Goal: Information Seeking & Learning: Learn about a topic

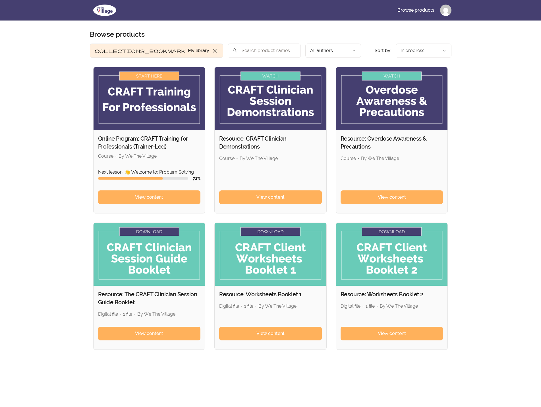
click at [106, 6] on img at bounding box center [105, 10] width 30 height 14
click at [166, 196] on link "View content" at bounding box center [149, 197] width 103 height 14
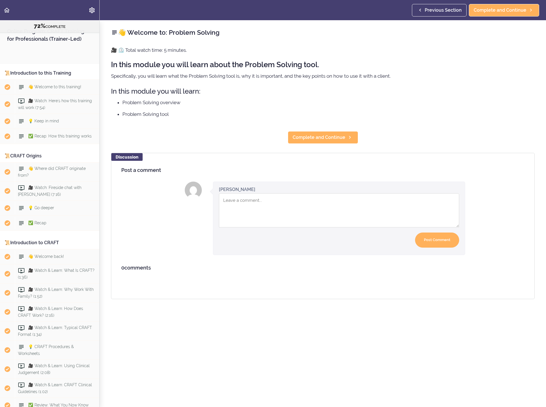
scroll to position [2830, 0]
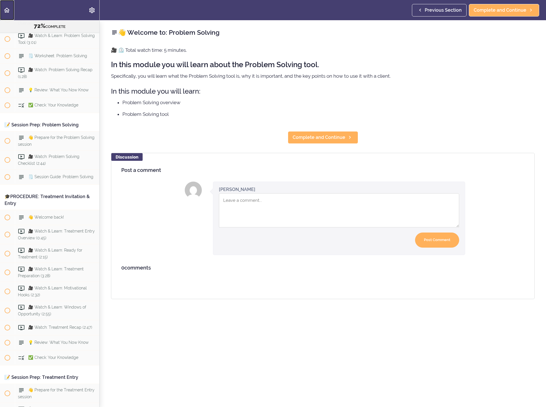
click at [5, 9] on icon "Back to course curriculum" at bounding box center [6, 10] width 7 height 7
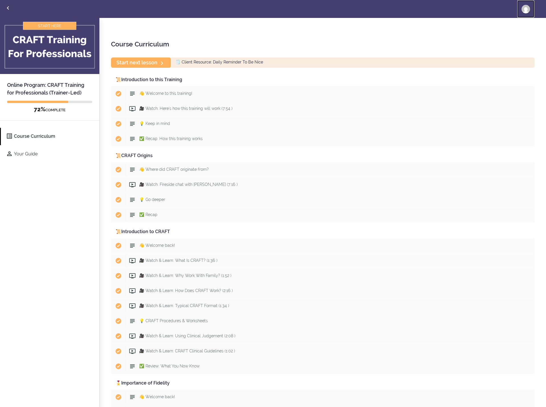
click at [524, 6] on img at bounding box center [525, 9] width 9 height 9
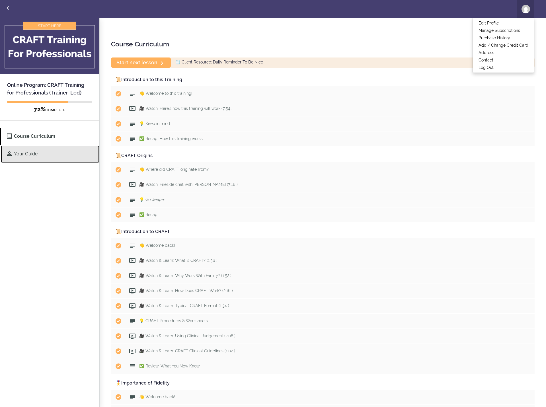
click at [28, 153] on link "Your Guide" at bounding box center [50, 153] width 98 height 17
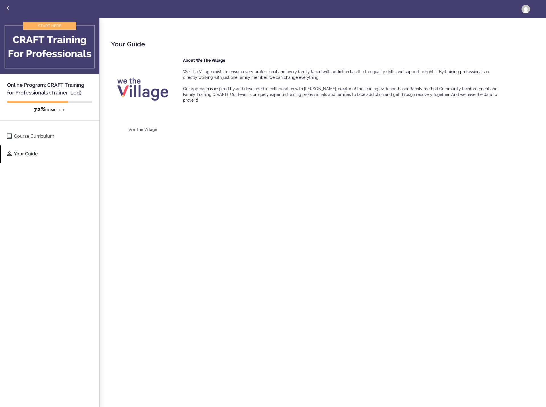
click at [45, 22] on img at bounding box center [49, 46] width 99 height 56
click at [45, 24] on img at bounding box center [49, 46] width 99 height 56
click at [10, 8] on icon "Back to courses" at bounding box center [8, 8] width 7 height 7
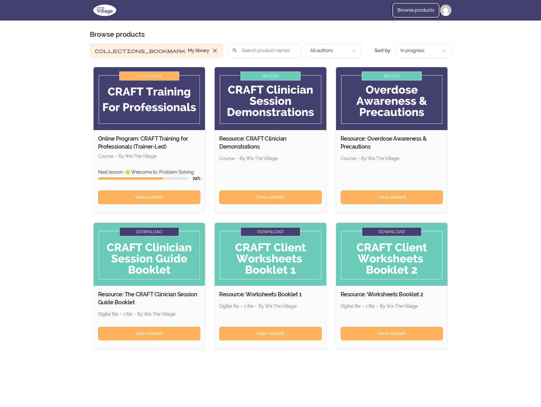
click at [427, 7] on link "Browse products" at bounding box center [416, 10] width 46 height 14
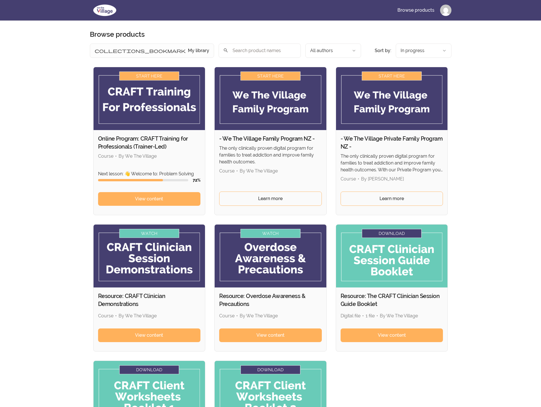
click at [444, 7] on html "Skip to main content Main menu Includes navigation links and user settings Brow…" at bounding box center [270, 275] width 541 height 550
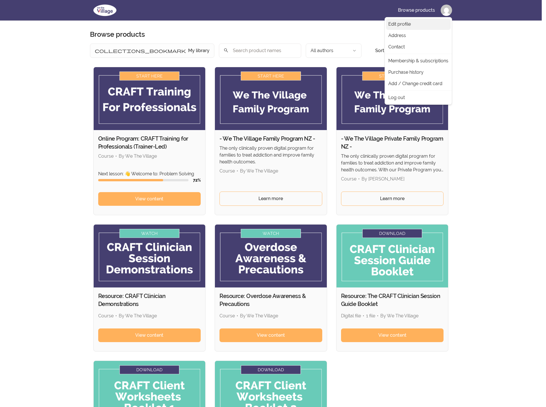
click at [424, 23] on link "Edit profile" at bounding box center [418, 23] width 65 height 11
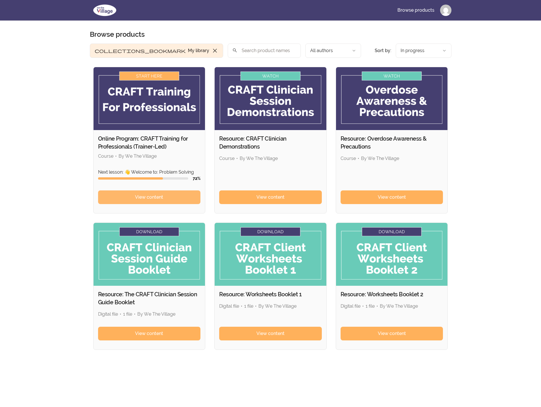
click at [160, 198] on span "View content" at bounding box center [149, 197] width 28 height 7
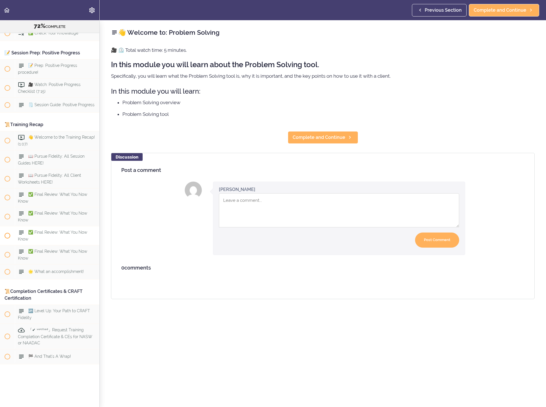
scroll to position [3648, 0]
click at [63, 328] on span "「✔ ᵛᵉʳᶦᶠᶦᵉᵈ」Request Training Completion Certificate & CEs for NASW or NAADAC" at bounding box center [55, 336] width 74 height 17
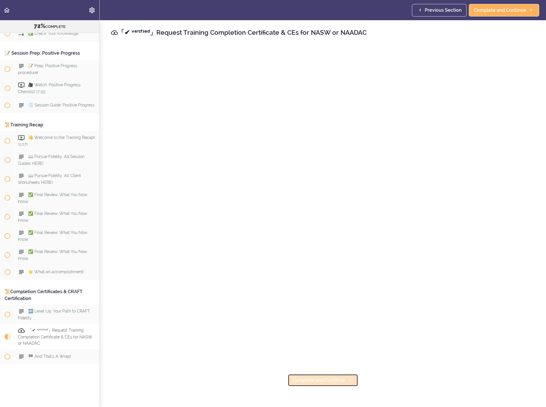
drag, startPoint x: 310, startPoint y: 378, endPoint x: 317, endPoint y: 379, distance: 6.9
click at [310, 378] on span "Complete and Continue" at bounding box center [318, 380] width 53 height 7
